Goal: Find specific page/section: Find specific page/section

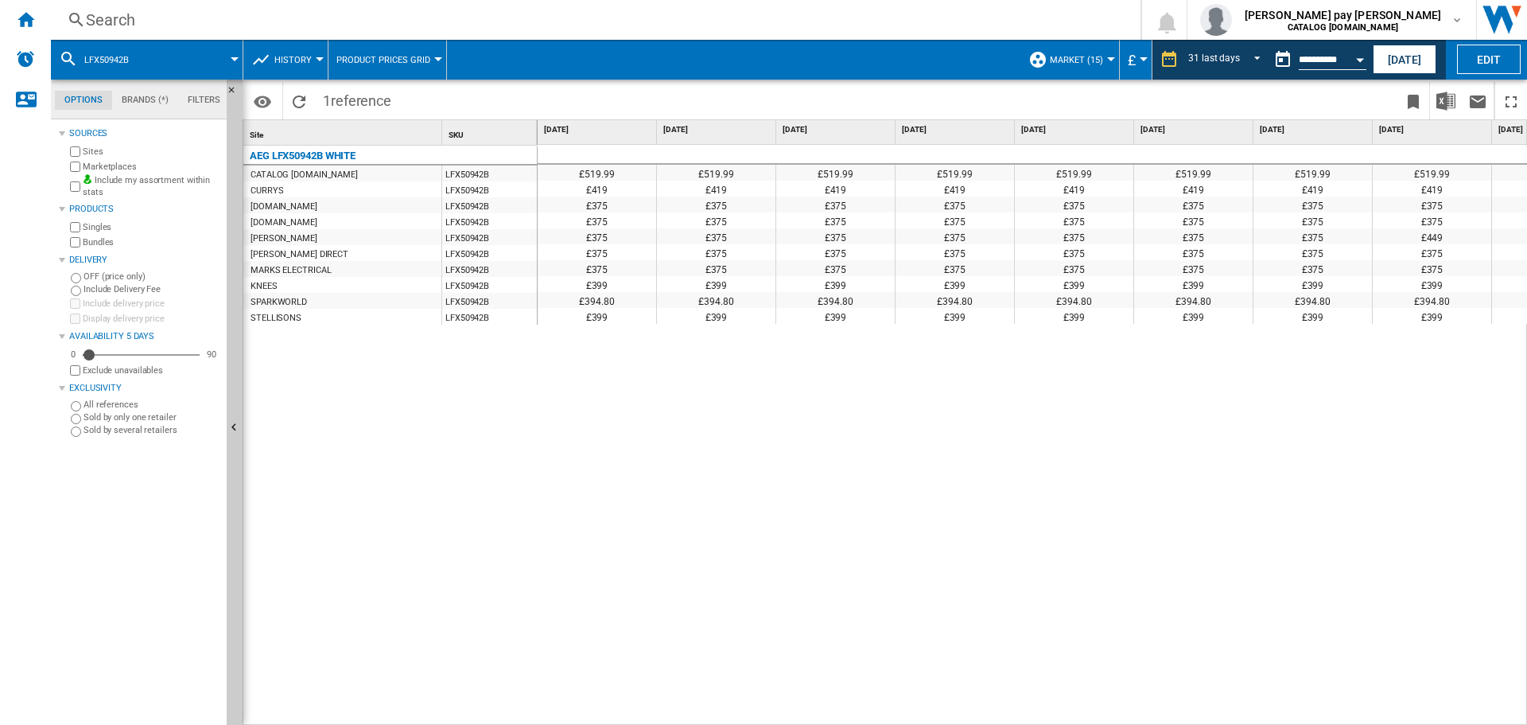
click at [383, 21] on div "Search" at bounding box center [592, 20] width 1013 height 22
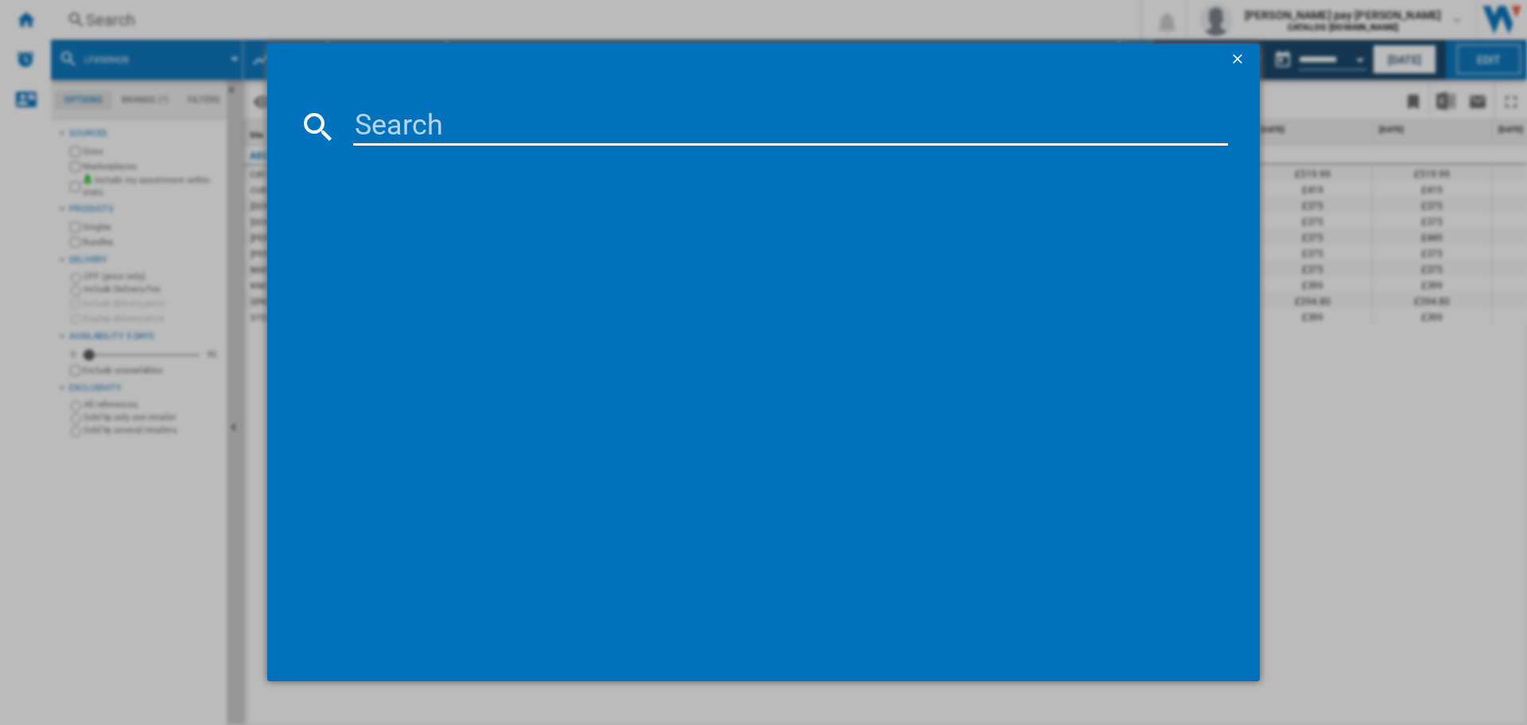
click at [465, 126] on input at bounding box center [790, 126] width 875 height 38
type input "L6FBK941B"
click at [453, 222] on div "AEG L6FBK941B WHITE" at bounding box center [774, 229] width 859 height 16
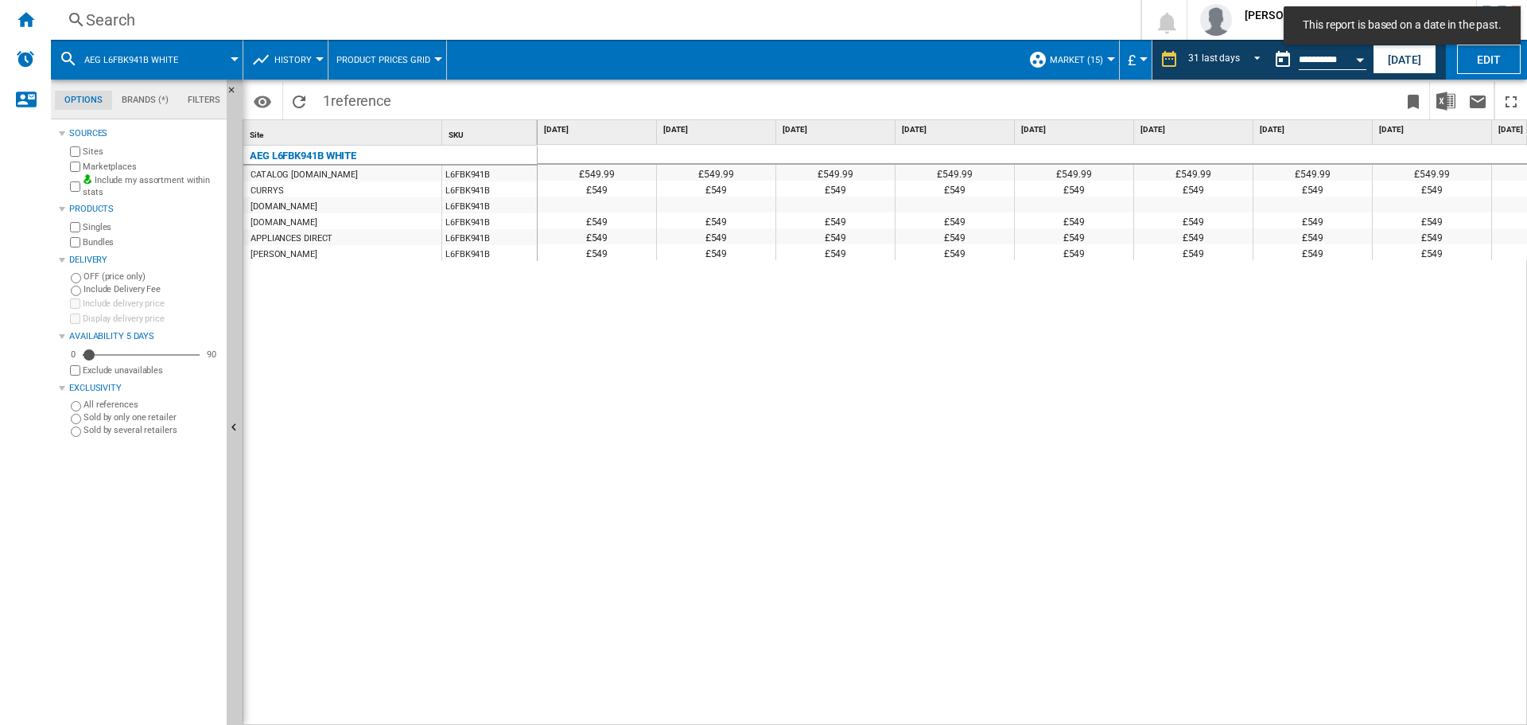
drag, startPoint x: 752, startPoint y: 716, endPoint x: 1040, endPoint y: 710, distance: 288.0
click at [1040, 710] on div "£549.99 £549.99 £549.99 £549.99 £549.99 £549.99 £549.99 £549.99 £549.99 £549.99…" at bounding box center [1033, 435] width 990 height 581
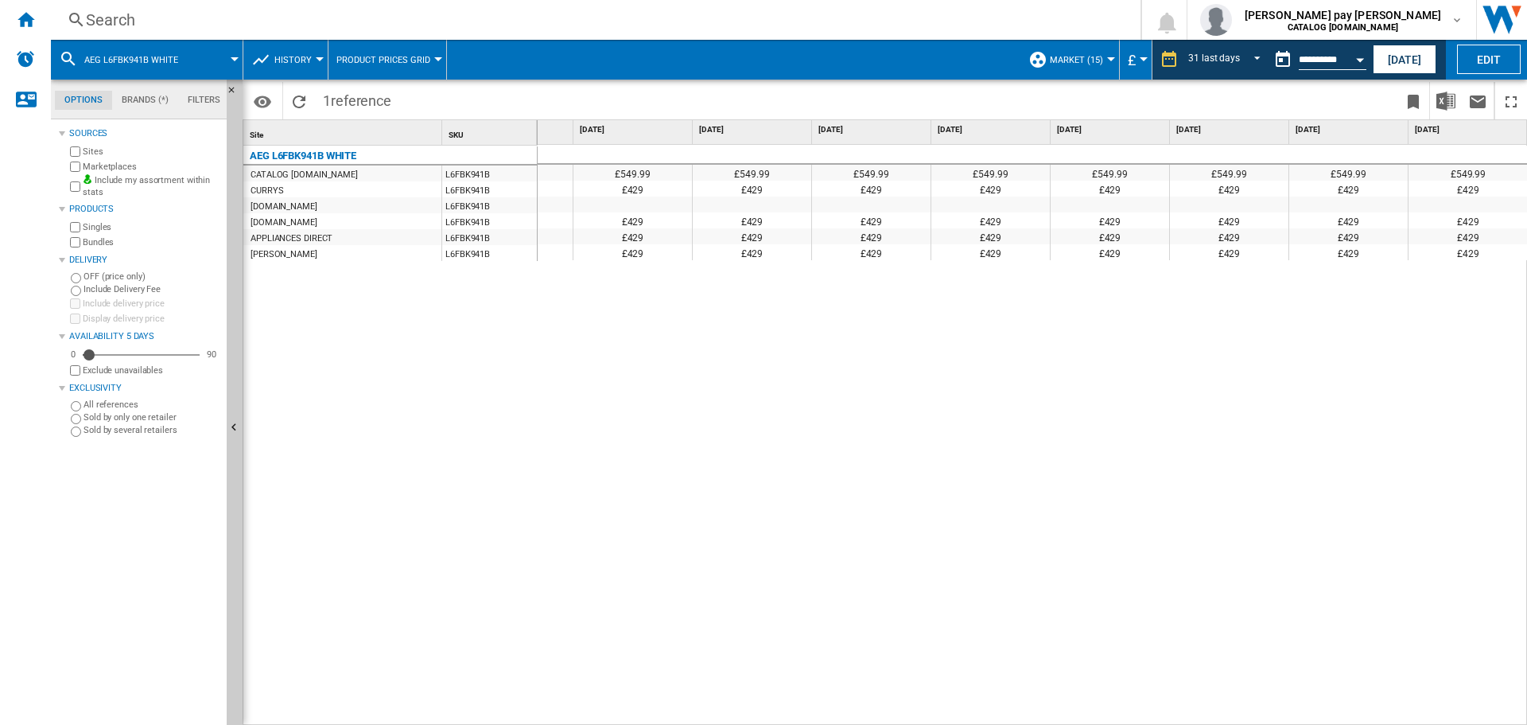
click at [353, 21] on div "Search" at bounding box center [592, 20] width 1013 height 22
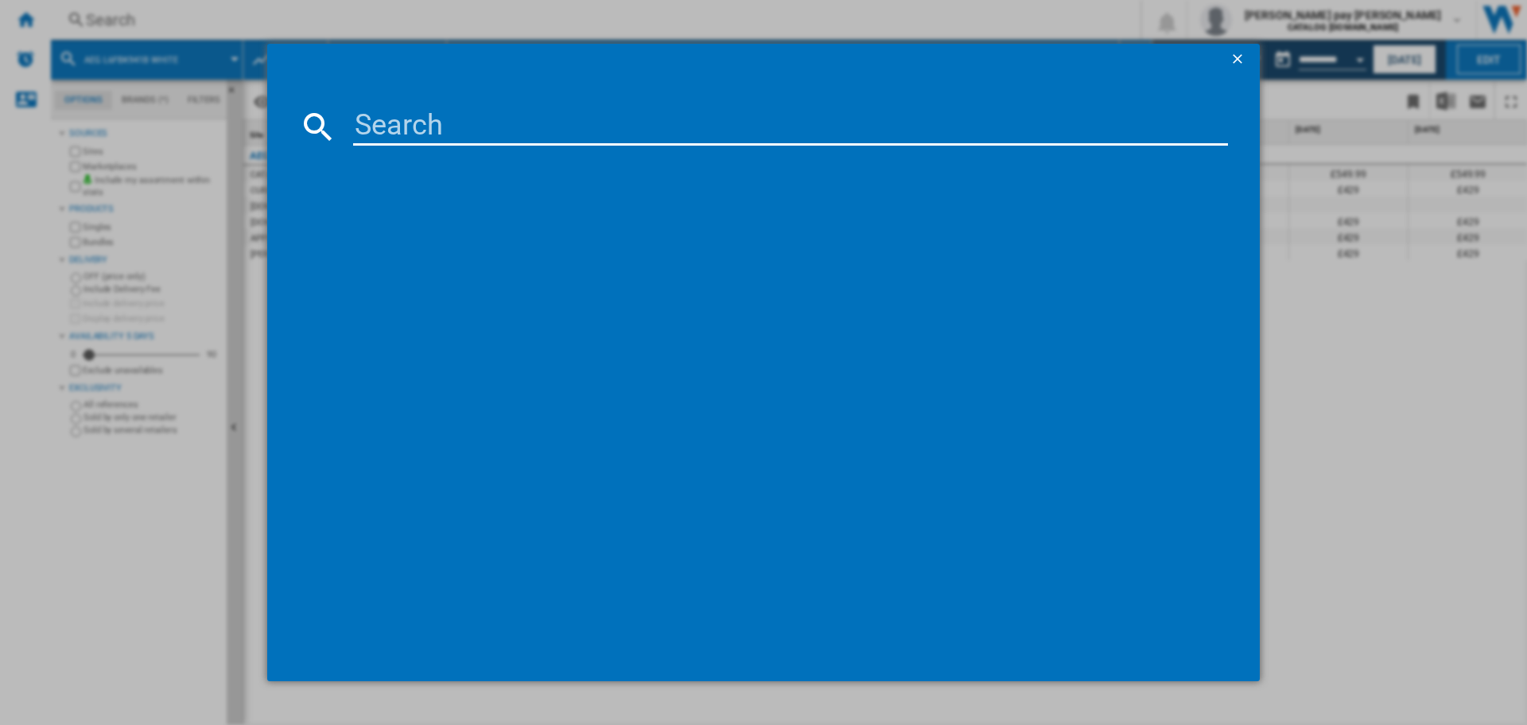
click at [414, 112] on input at bounding box center [790, 126] width 875 height 38
type input "LWR7185M4B"
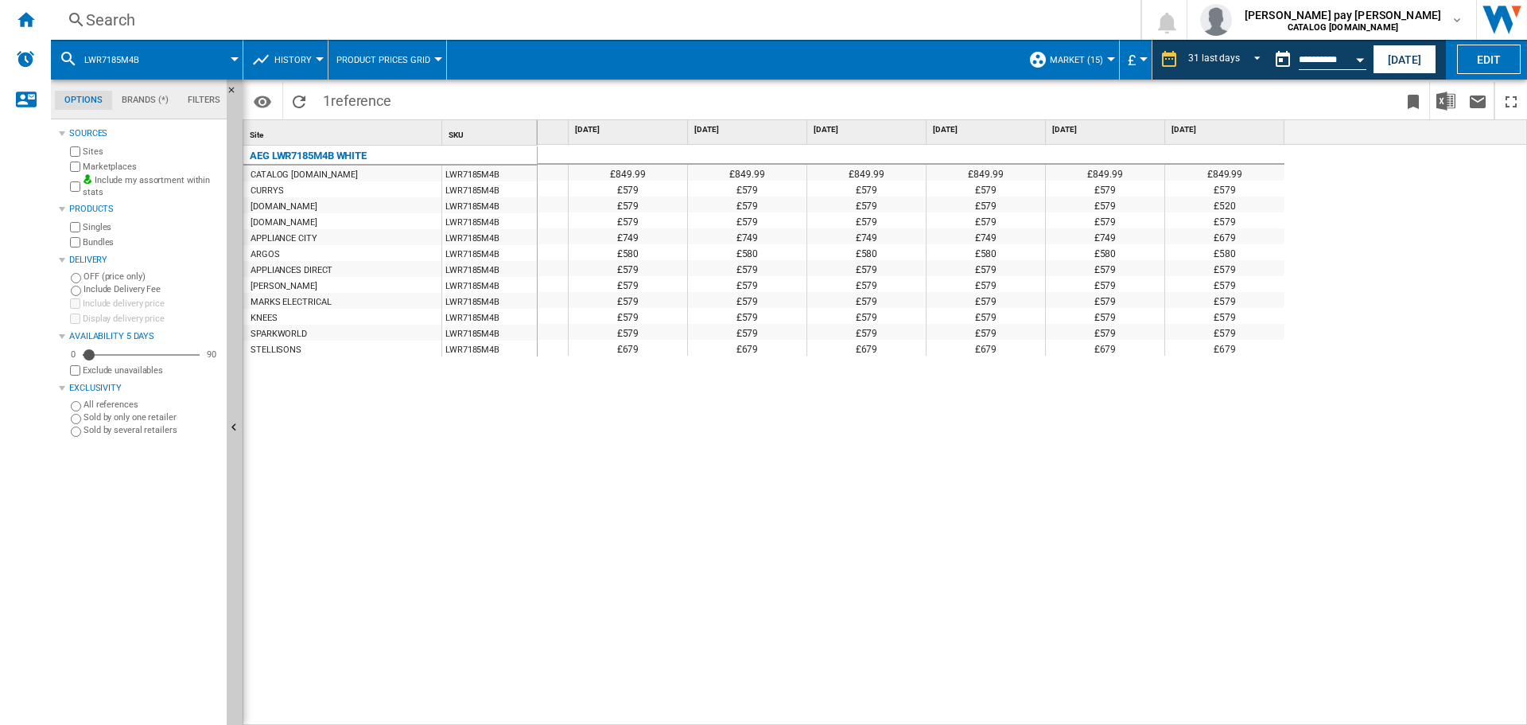
scroll to position [0, 1359]
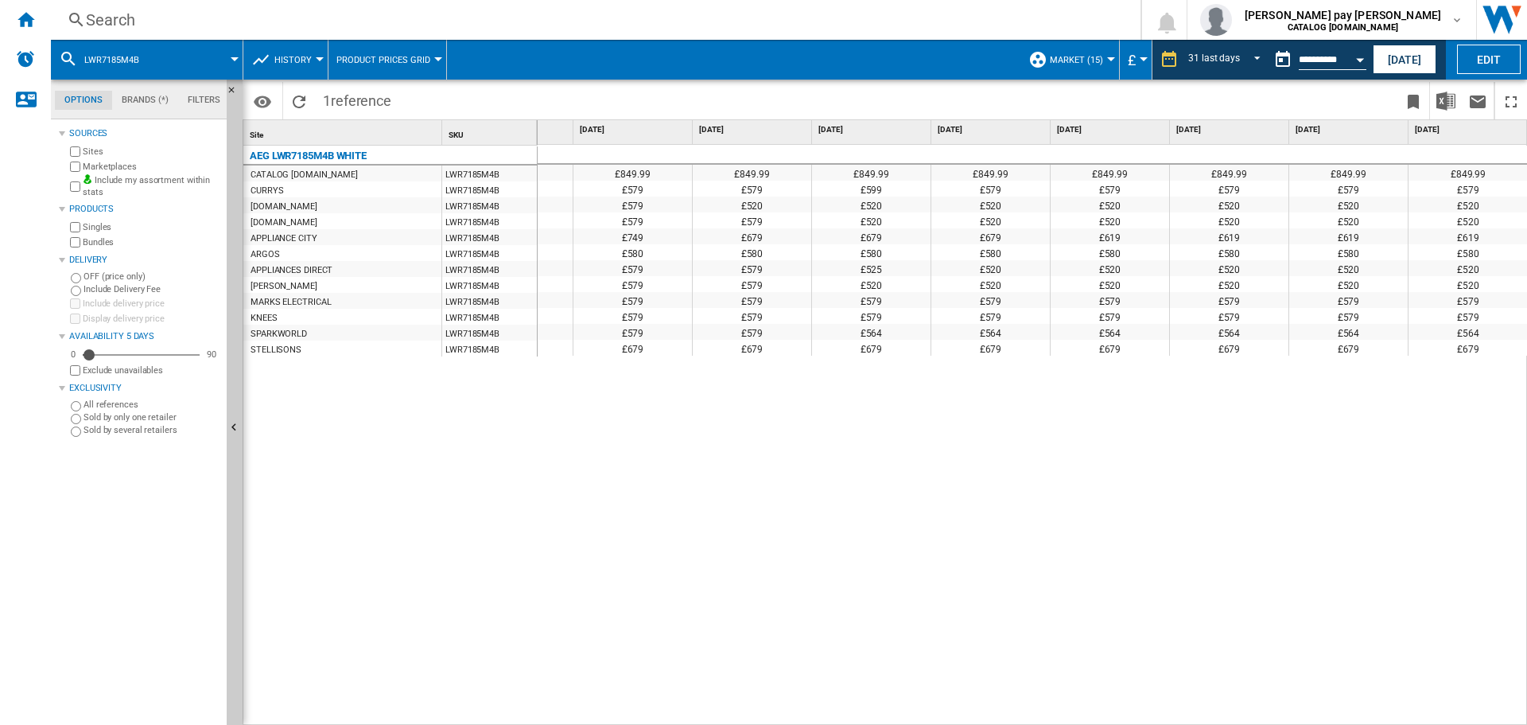
click at [358, 13] on div "Search" at bounding box center [592, 20] width 1013 height 22
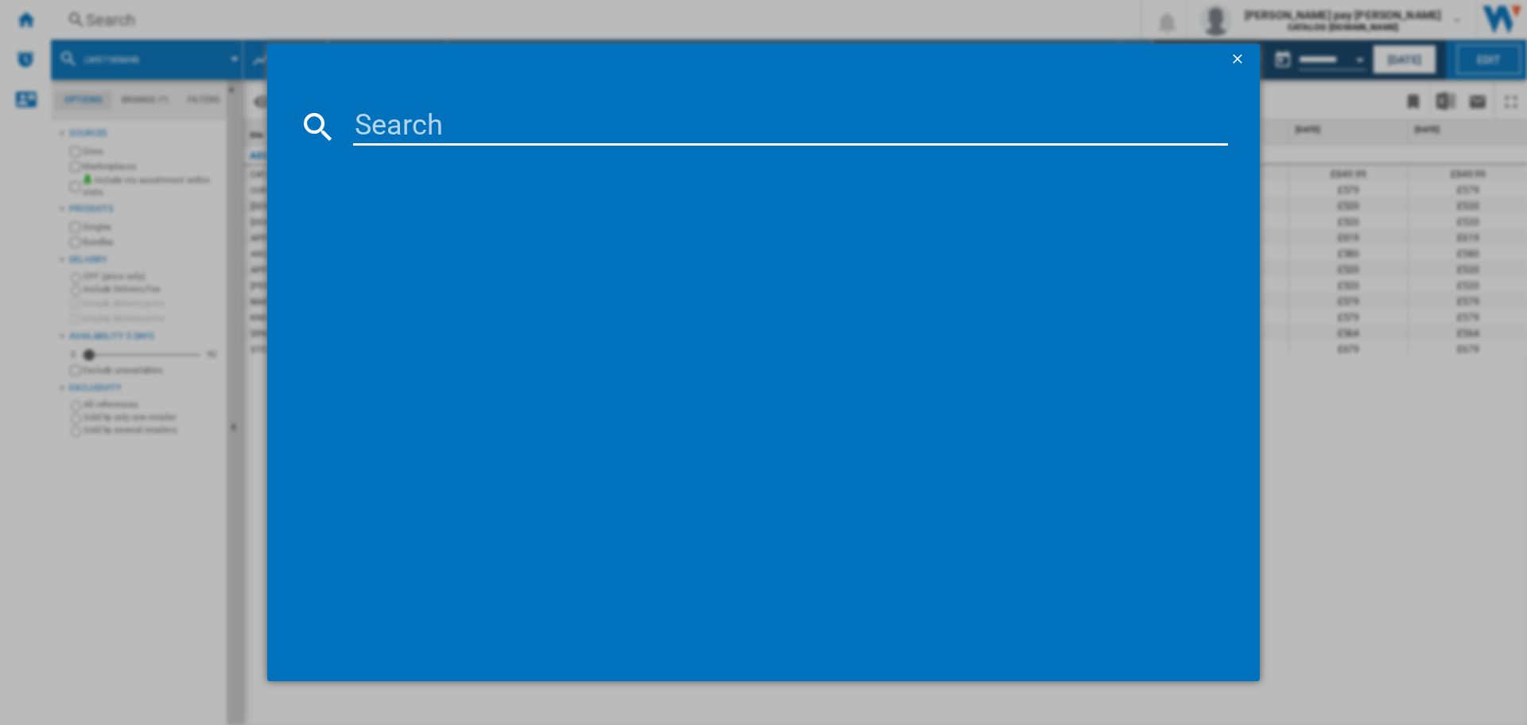
click at [414, 120] on input at bounding box center [790, 126] width 875 height 38
type input "LFX50942B"
click at [455, 220] on div "AEG LFX50942B WHITE" at bounding box center [772, 228] width 904 height 25
click at [453, 226] on div "AEG LFX50942B WHITE" at bounding box center [774, 229] width 859 height 16
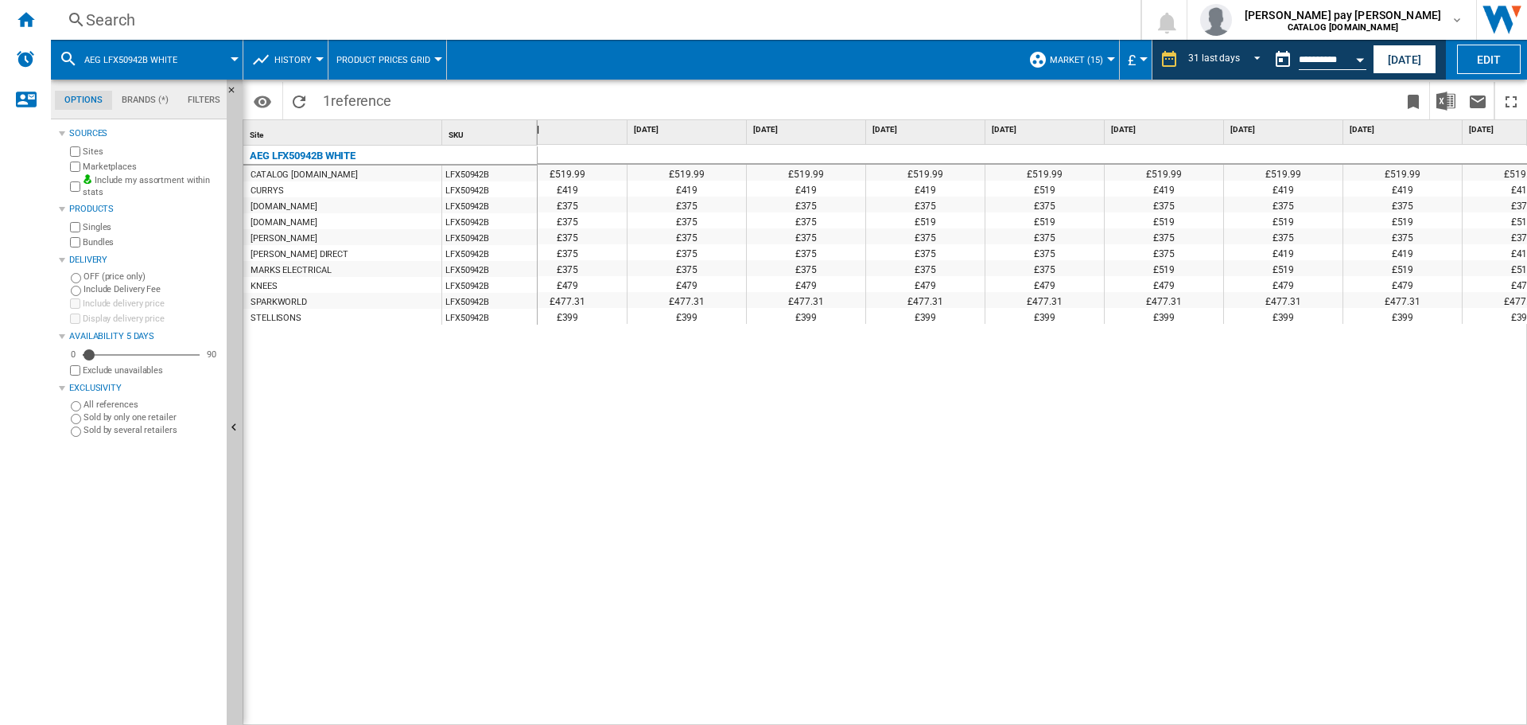
scroll to position [0, 2012]
